Goal: Information Seeking & Learning: Find specific fact

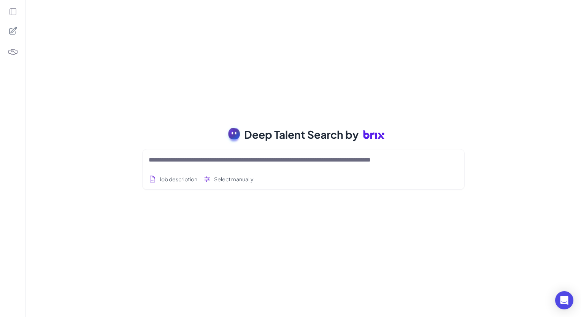
click at [225, 160] on textarea at bounding box center [294, 159] width 291 height 9
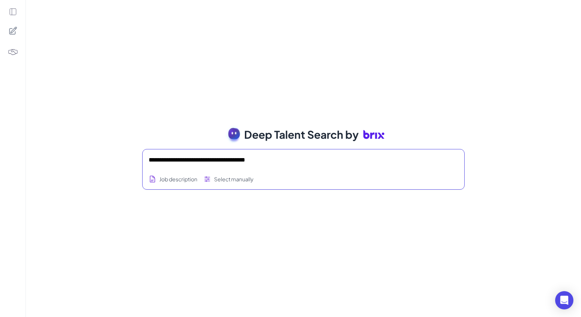
type textarea "**********"
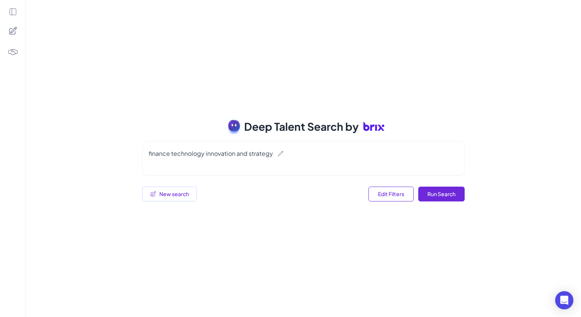
click at [20, 173] on div at bounding box center [12, 158] width 25 height 317
click at [442, 194] on button "Run Search" at bounding box center [441, 194] width 46 height 15
